Goal: Information Seeking & Learning: Learn about a topic

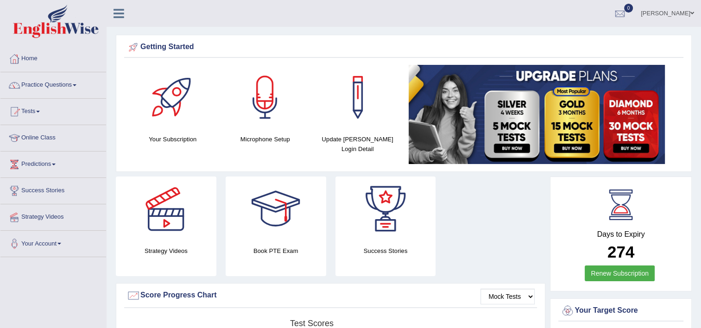
click at [40, 84] on link "Practice Questions" at bounding box center [53, 83] width 106 height 23
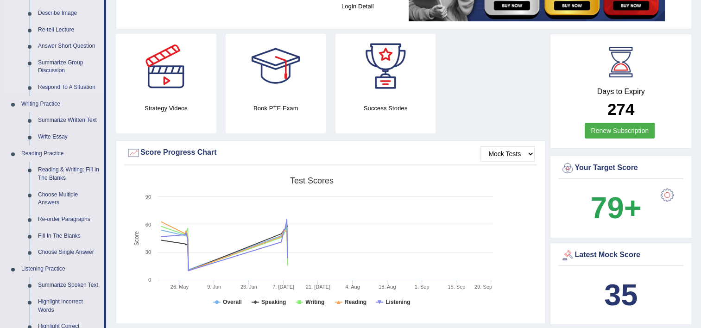
scroll to position [142, 0]
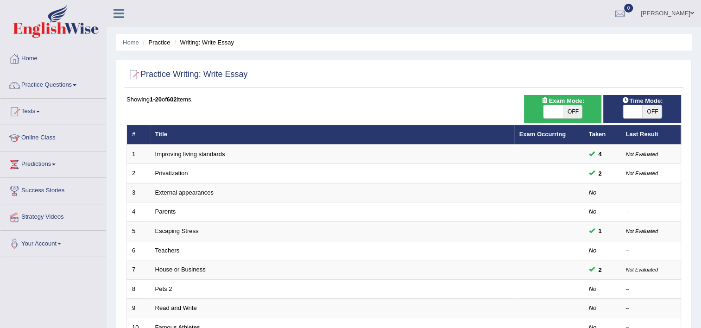
click at [573, 111] on span "OFF" at bounding box center [572, 111] width 19 height 13
checkbox input "true"
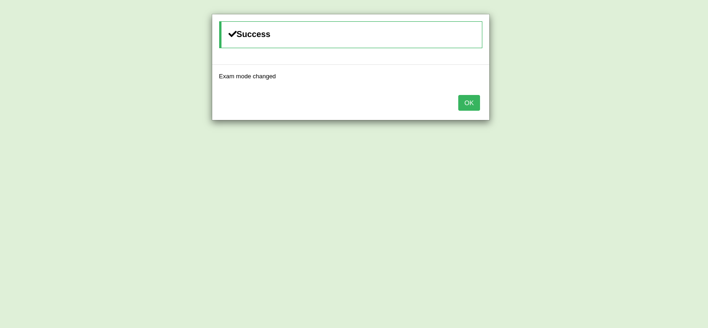
click at [470, 104] on button "OK" at bounding box center [468, 103] width 21 height 16
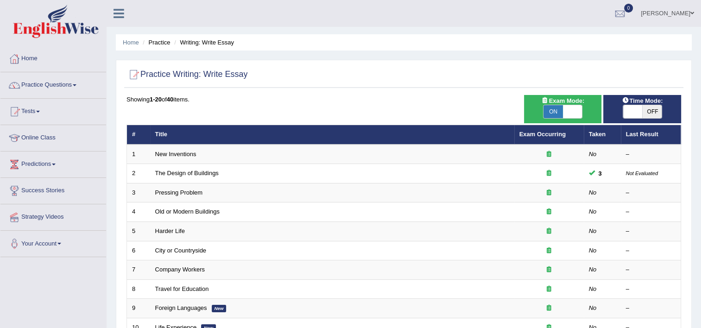
click at [650, 112] on span "OFF" at bounding box center [651, 111] width 19 height 13
checkbox input "true"
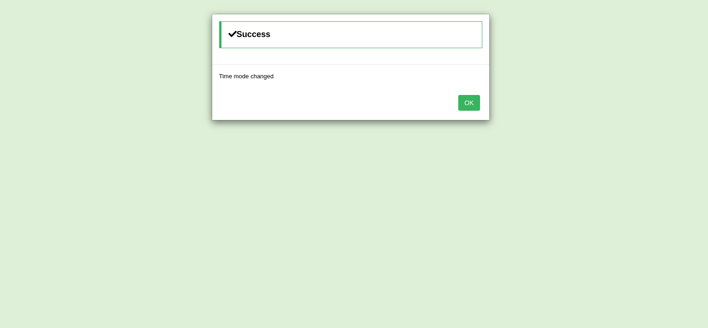
click at [464, 100] on button "OK" at bounding box center [468, 103] width 21 height 16
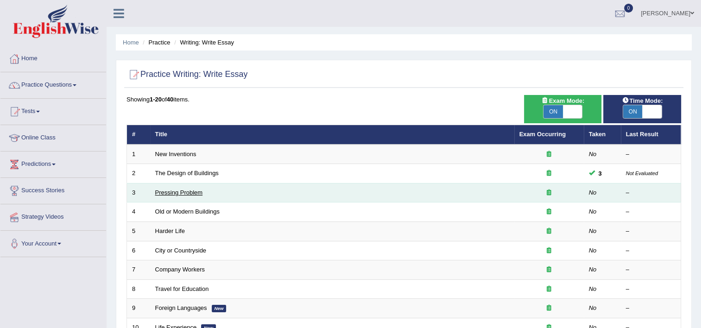
click at [195, 192] on link "Pressing Problem" at bounding box center [179, 192] width 48 height 7
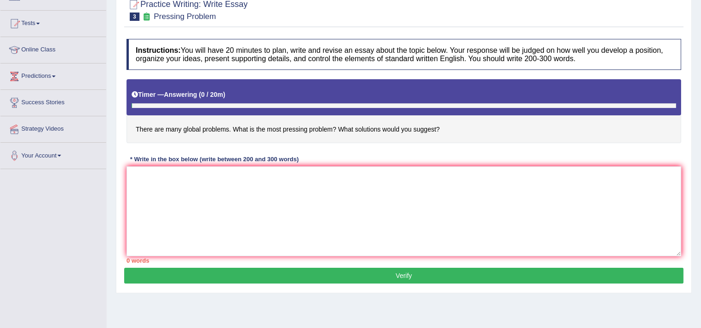
scroll to position [89, 0]
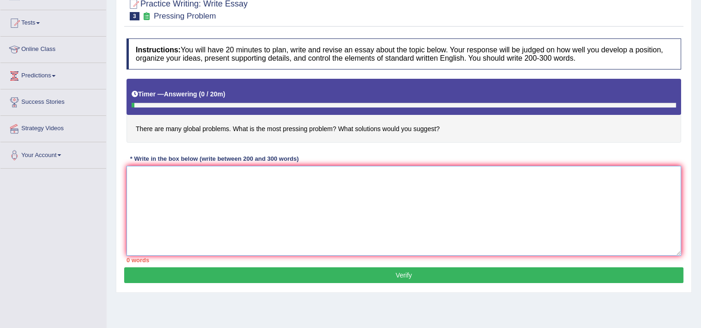
click at [220, 184] on textarea at bounding box center [404, 211] width 555 height 90
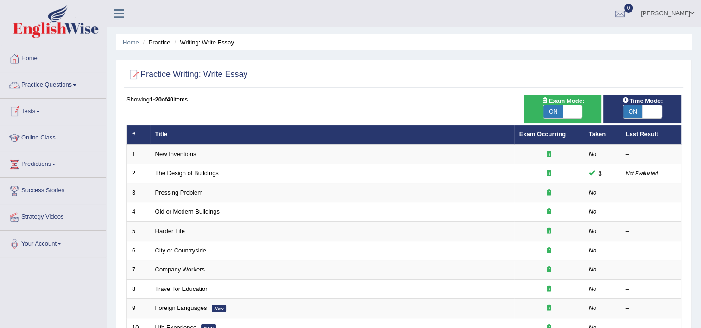
click at [50, 86] on link "Practice Questions" at bounding box center [53, 83] width 106 height 23
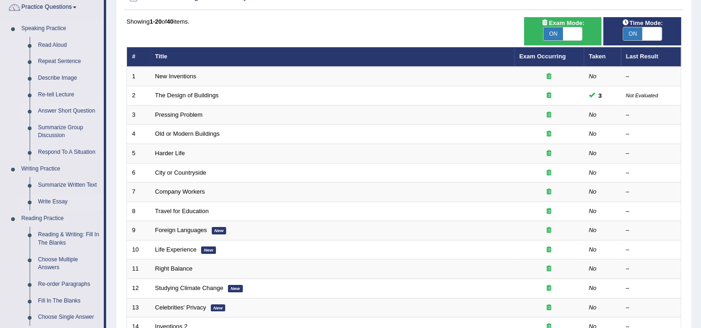
scroll to position [80, 0]
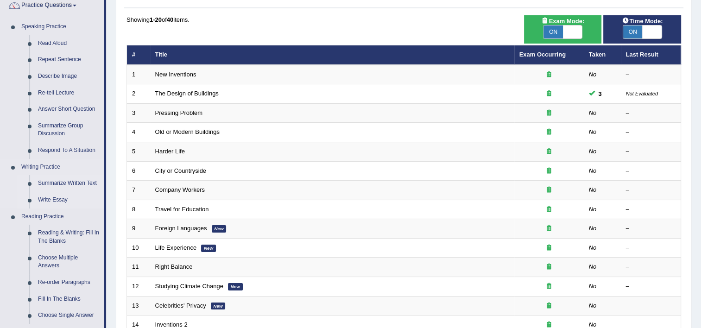
click at [56, 183] on link "Summarize Written Text" at bounding box center [69, 183] width 70 height 17
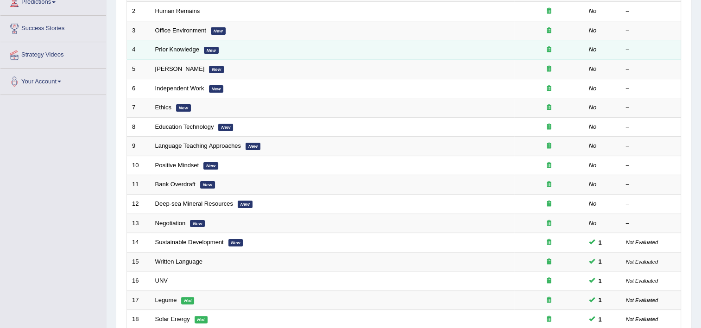
scroll to position [163, 0]
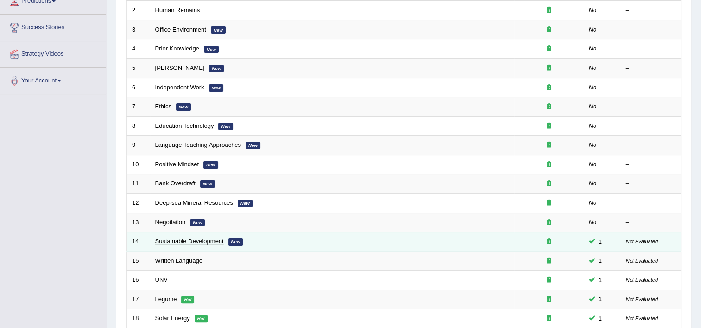
click at [180, 238] on link "Sustainable Development" at bounding box center [189, 241] width 69 height 7
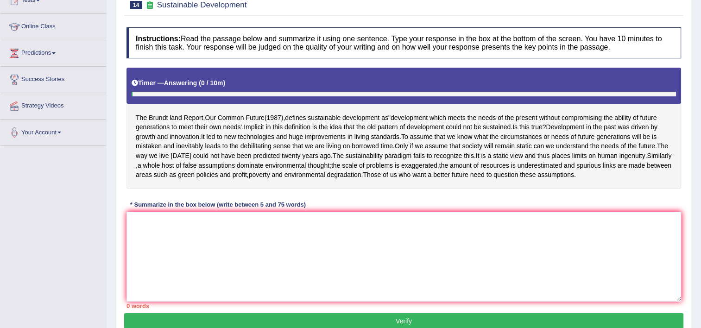
scroll to position [112, 0]
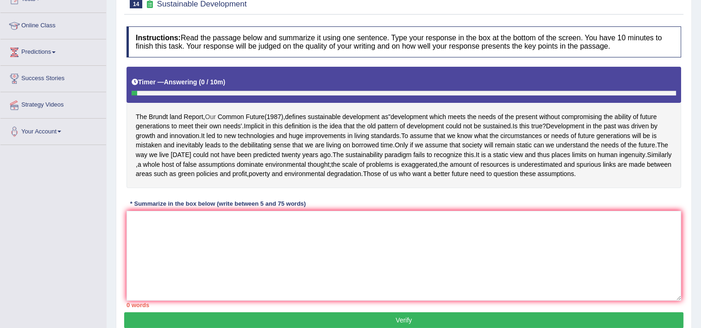
drag, startPoint x: 134, startPoint y: 116, endPoint x: 215, endPoint y: 114, distance: 80.2
click at [215, 114] on div "The Brundt land Report , Our Common Future ( 1987 ), defines sustainable develo…" at bounding box center [404, 127] width 555 height 121
drag, startPoint x: 137, startPoint y: 112, endPoint x: 278, endPoint y: 115, distance: 141.4
click at [278, 115] on div "The Brundt land Report , Our Common Future ( 1987 ), defines sustainable develo…" at bounding box center [404, 127] width 555 height 121
click at [135, 115] on div "The Brundt land Report , Our Common Future ( 1987 ), defines sustainable develo…" at bounding box center [404, 127] width 555 height 121
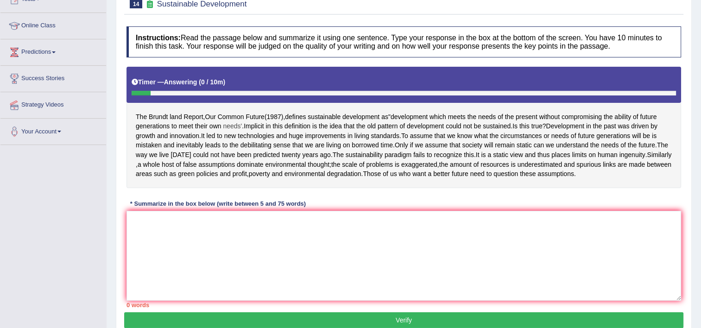
drag, startPoint x: 135, startPoint y: 115, endPoint x: 239, endPoint y: 126, distance: 104.4
click at [239, 126] on div "The Brundt land Report , Our Common Future ( 1987 ), defines sustainable develo…" at bounding box center [404, 127] width 555 height 121
click at [179, 248] on textarea at bounding box center [404, 256] width 555 height 90
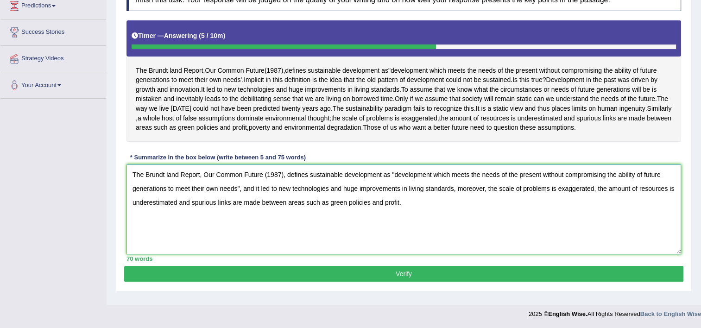
scroll to position [170, 0]
type textarea "The Brundt land Report, Our Common Future (1987), defines sustainable developme…"
click at [141, 282] on button "Verify" at bounding box center [403, 274] width 559 height 16
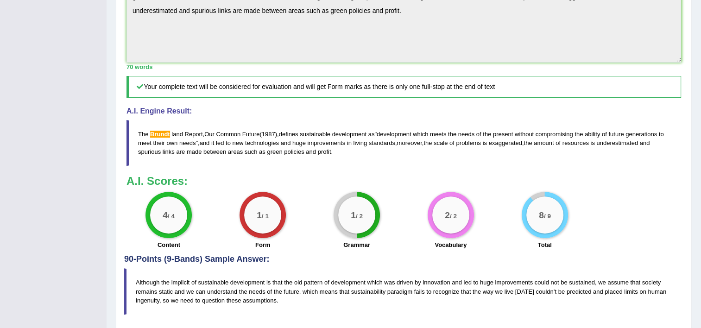
scroll to position [295, 0]
